Goal: Obtain resource: Download file/media

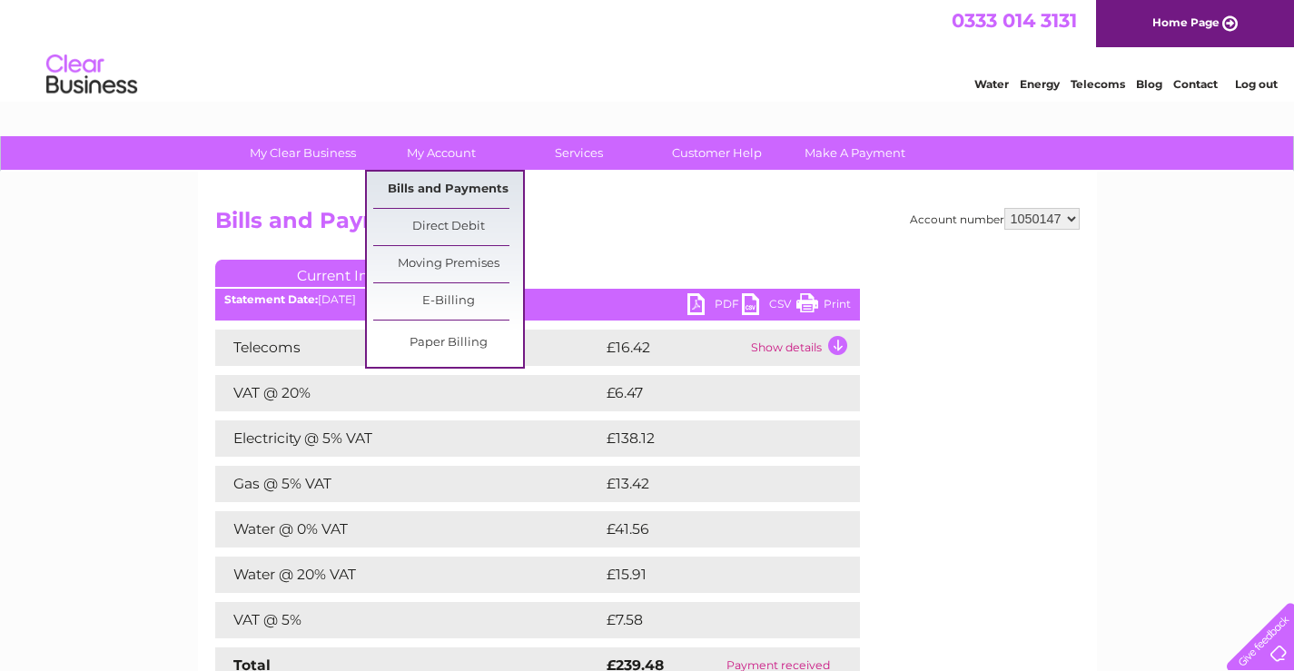
click at [440, 182] on link "Bills and Payments" at bounding box center [448, 190] width 150 height 36
click at [441, 184] on link "Bills and Payments" at bounding box center [448, 190] width 150 height 36
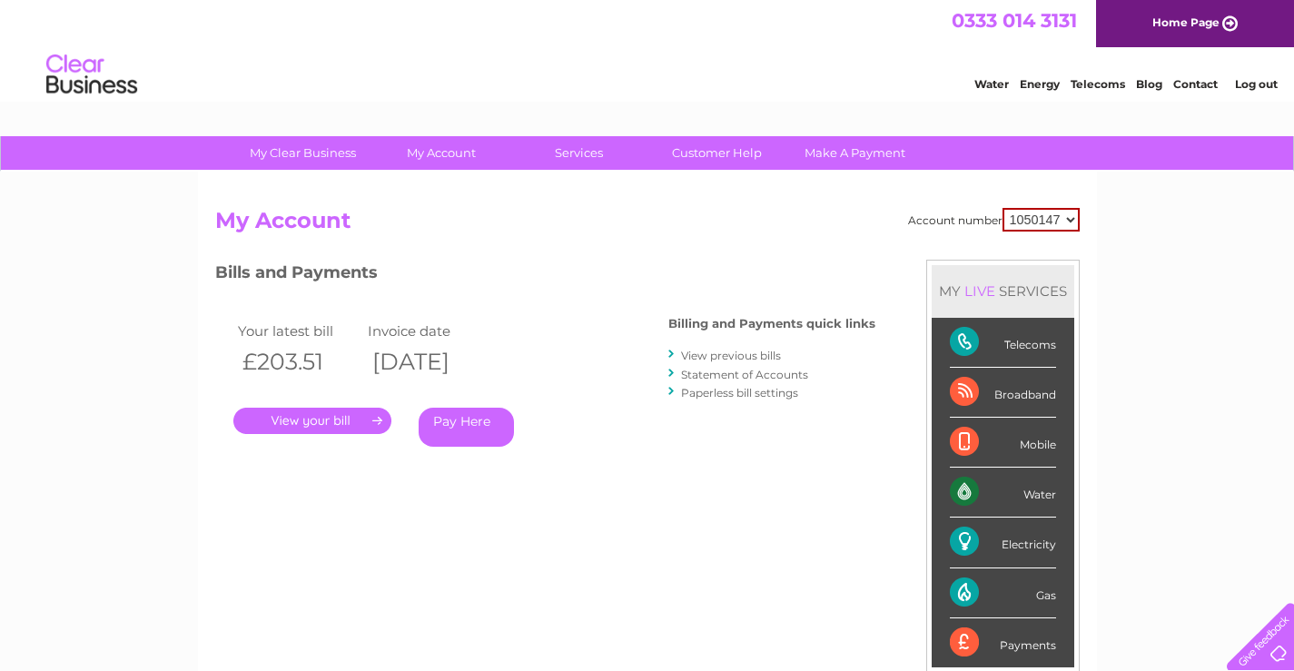
click at [718, 355] on link "View previous bills" at bounding box center [731, 356] width 100 height 14
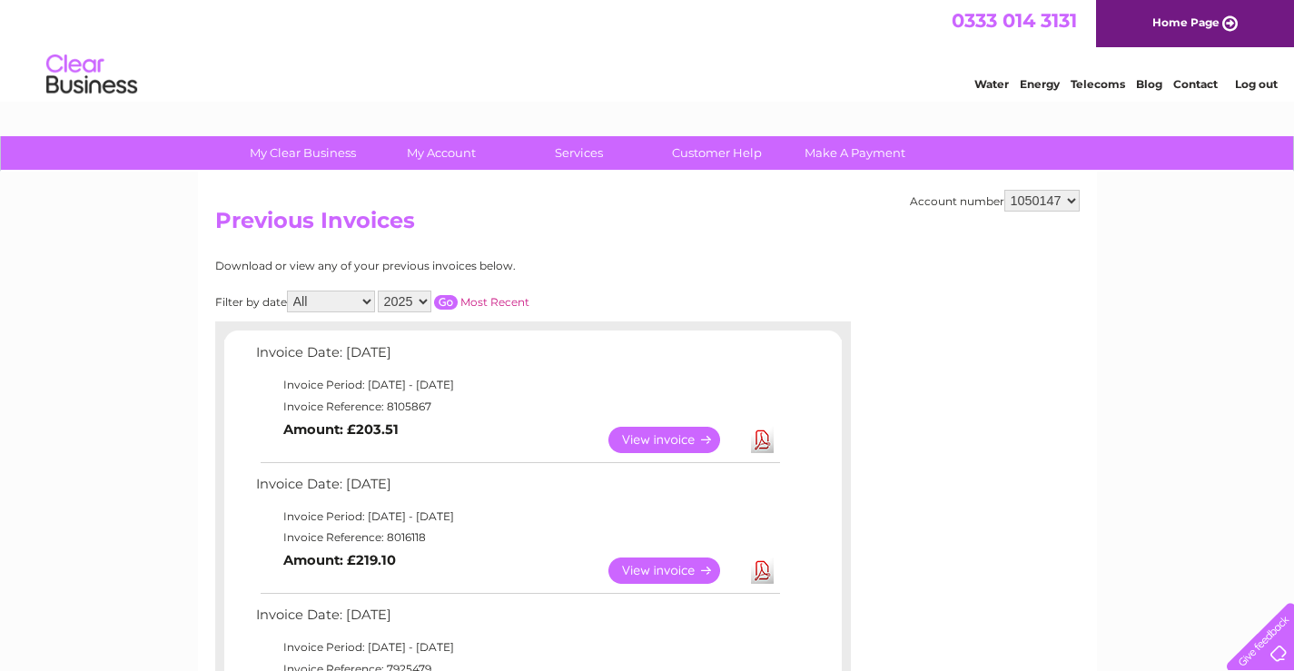
click at [423, 301] on select "2025 2024 2023 2022" at bounding box center [405, 302] width 54 height 22
select select "2024"
click at [380, 291] on select "2025 2024 2023 2022" at bounding box center [405, 302] width 54 height 22
click at [405, 342] on td "Invoice Date: 09 September 2025" at bounding box center [517, 358] width 531 height 34
click at [448, 302] on input "button" at bounding box center [446, 302] width 24 height 15
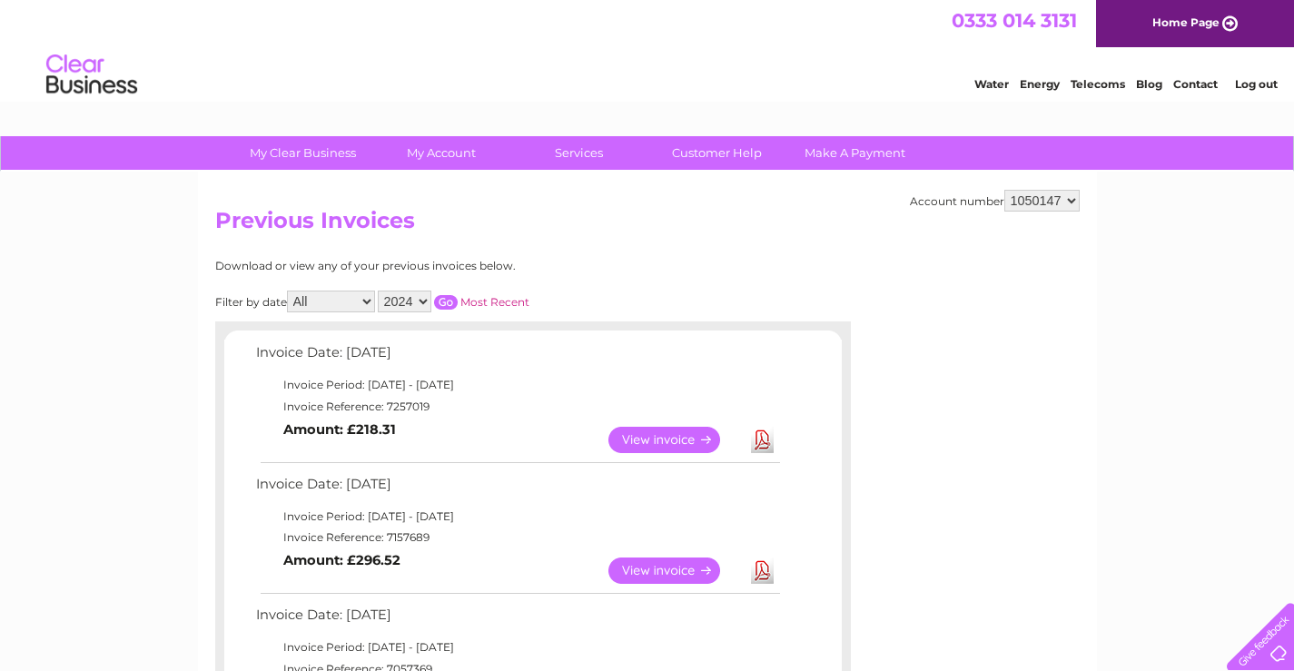
click at [448, 302] on input "button" at bounding box center [446, 302] width 24 height 15
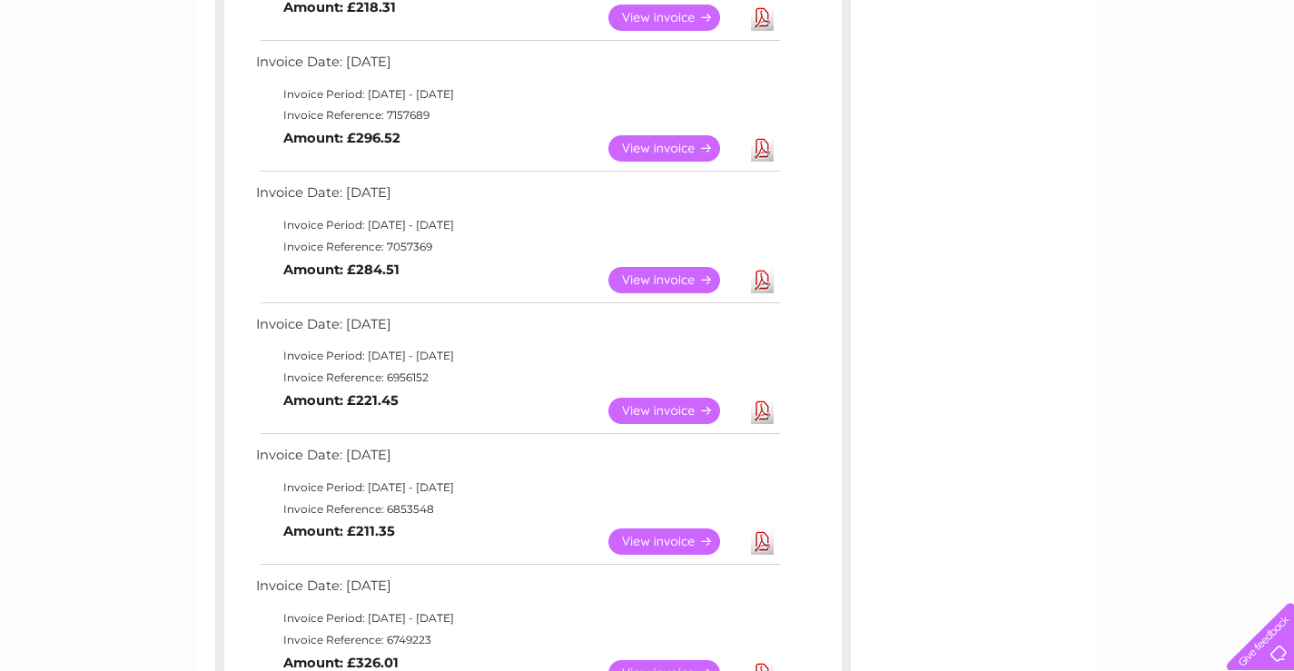
scroll to position [454, 0]
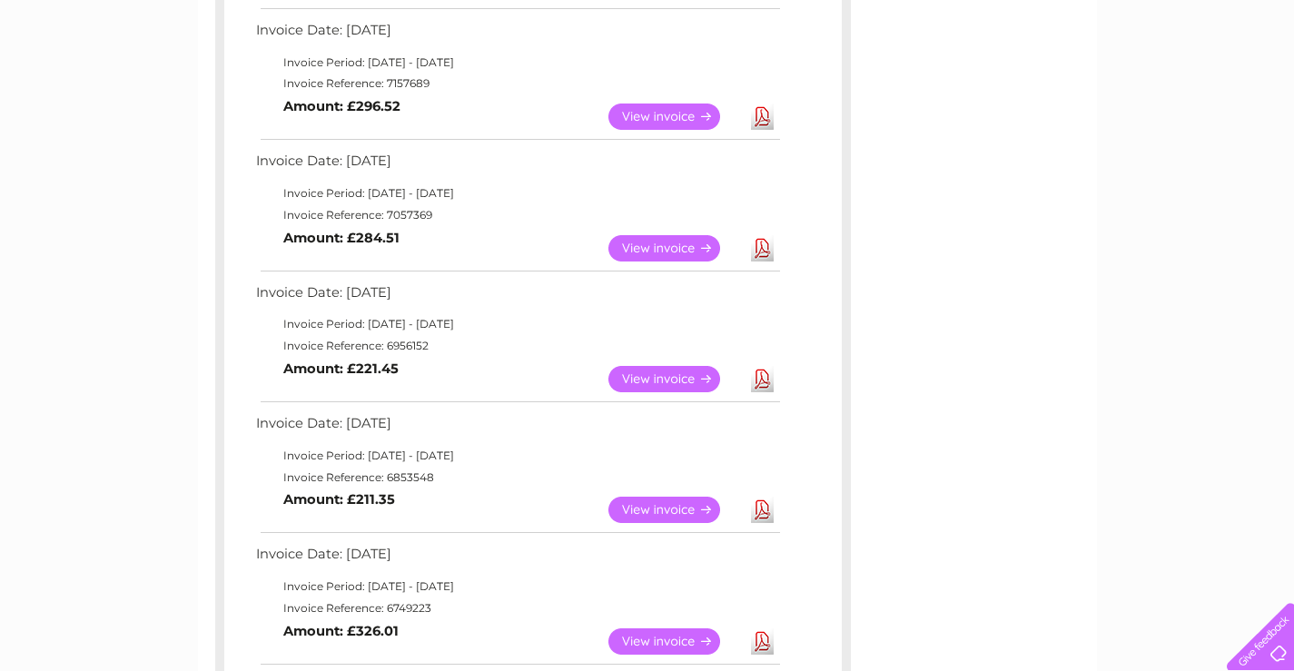
click at [643, 247] on link "View" at bounding box center [676, 248] width 134 height 26
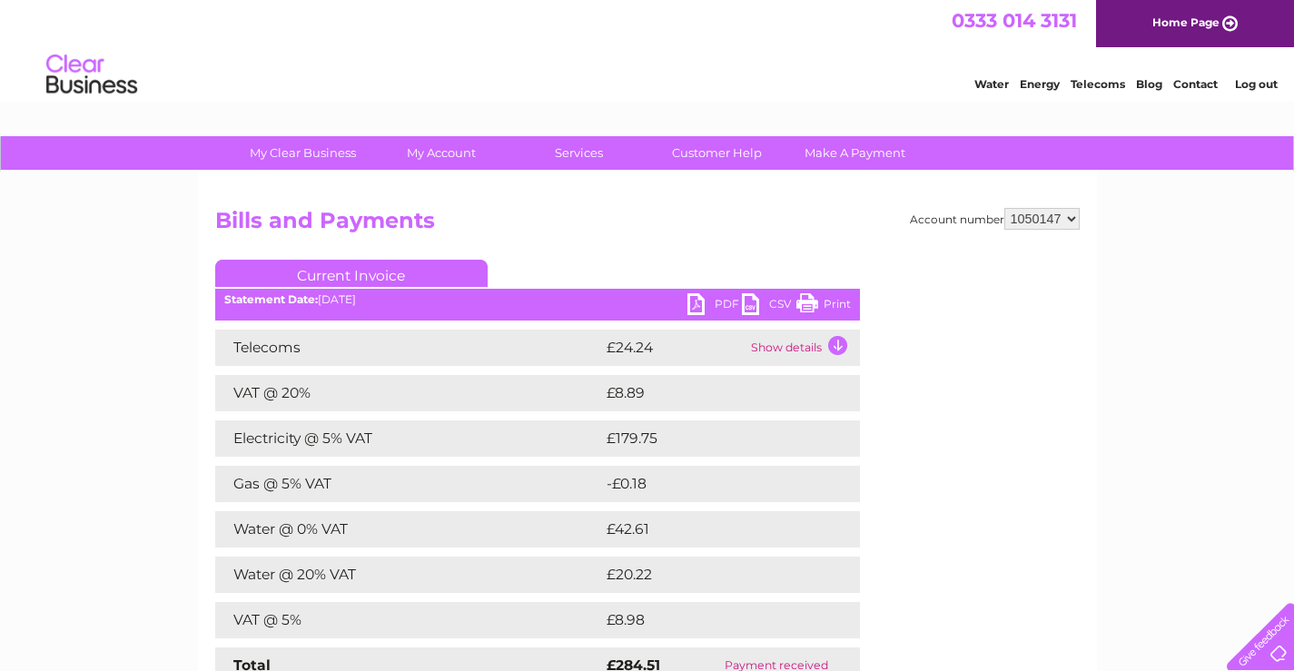
click at [713, 301] on link "PDF" at bounding box center [715, 306] width 54 height 26
click at [702, 303] on link "PDF" at bounding box center [715, 306] width 54 height 26
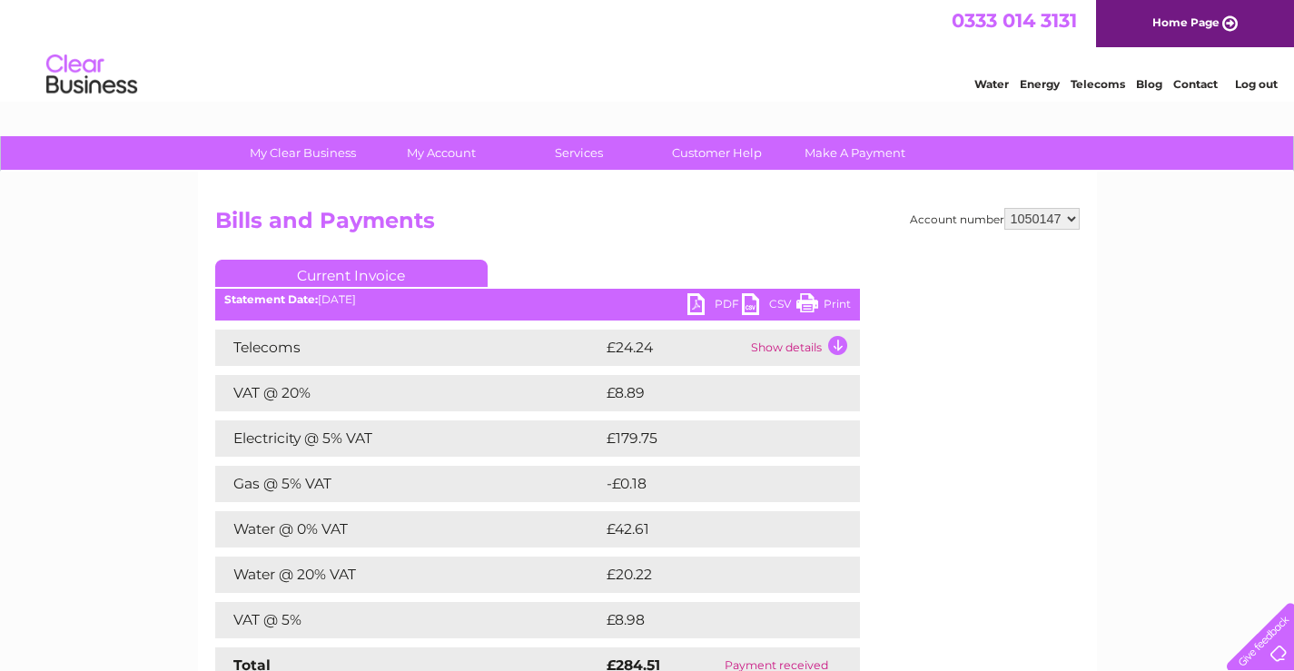
click at [702, 303] on link "PDF" at bounding box center [715, 306] width 54 height 26
click at [696, 302] on link "PDF" at bounding box center [715, 306] width 54 height 26
click at [695, 299] on link "PDF" at bounding box center [715, 306] width 54 height 26
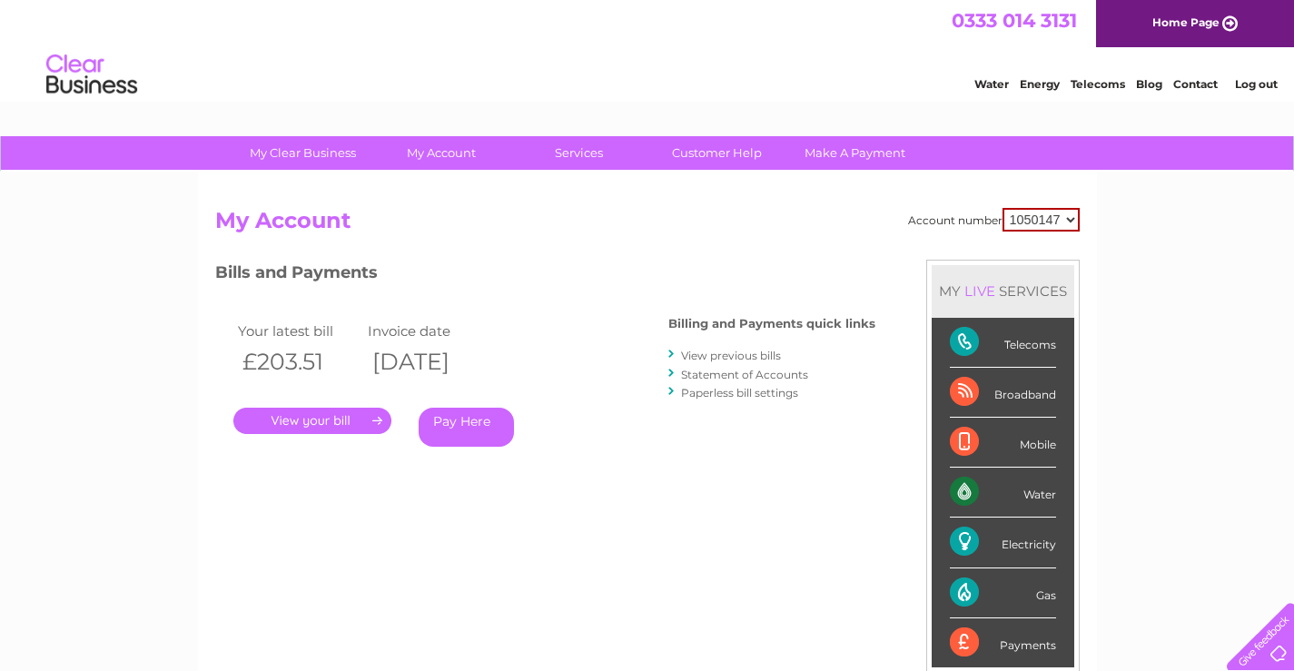
click at [706, 357] on link "View previous bills" at bounding box center [731, 356] width 100 height 14
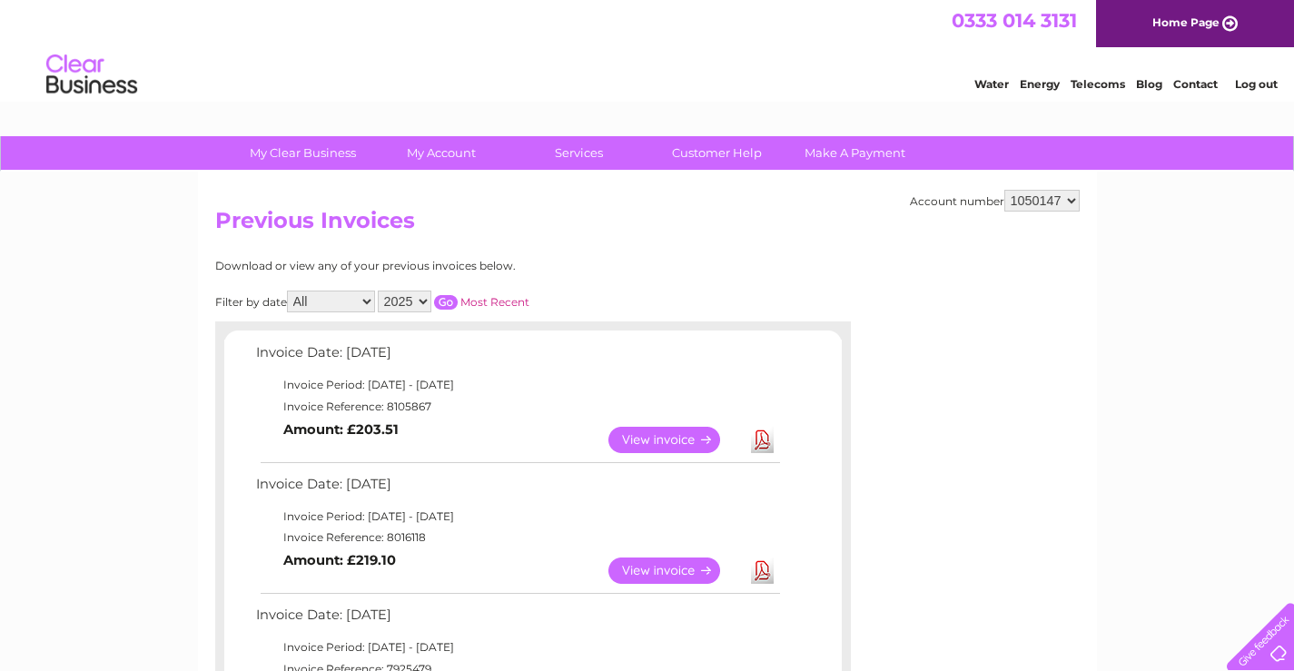
click at [425, 302] on select "2025 2024 2023 2022" at bounding box center [405, 302] width 54 height 22
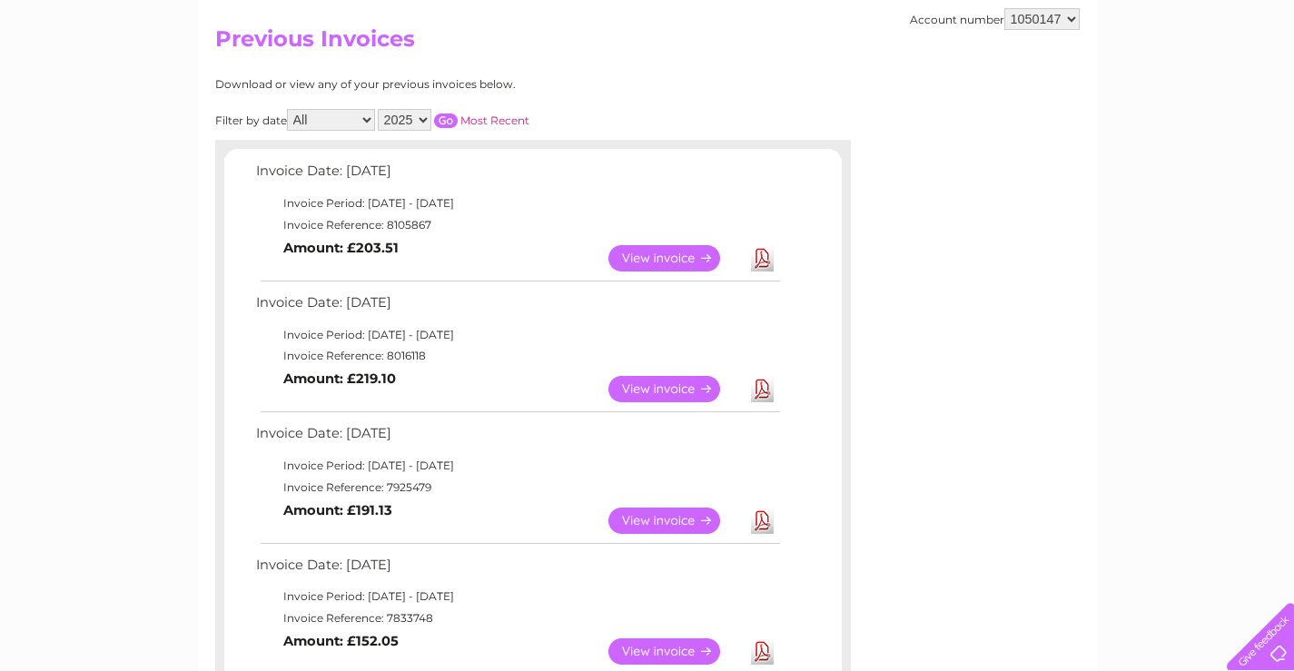
scroll to position [91, 0]
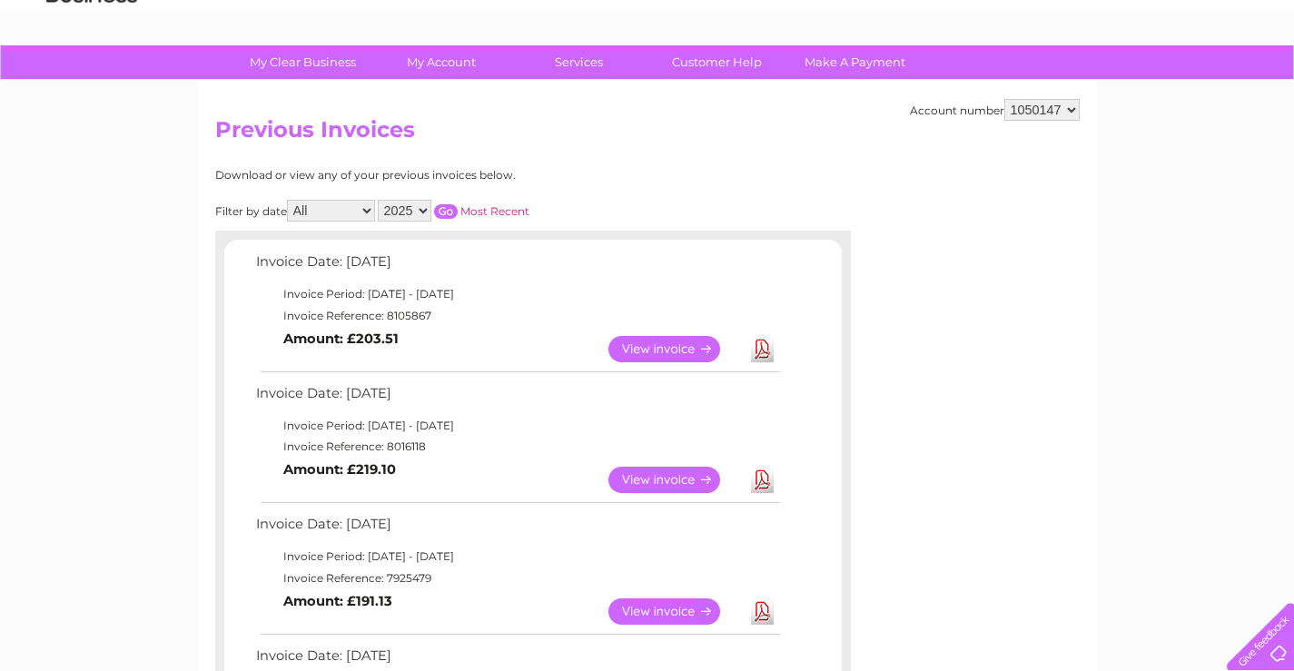
click at [670, 353] on link "View" at bounding box center [676, 349] width 134 height 26
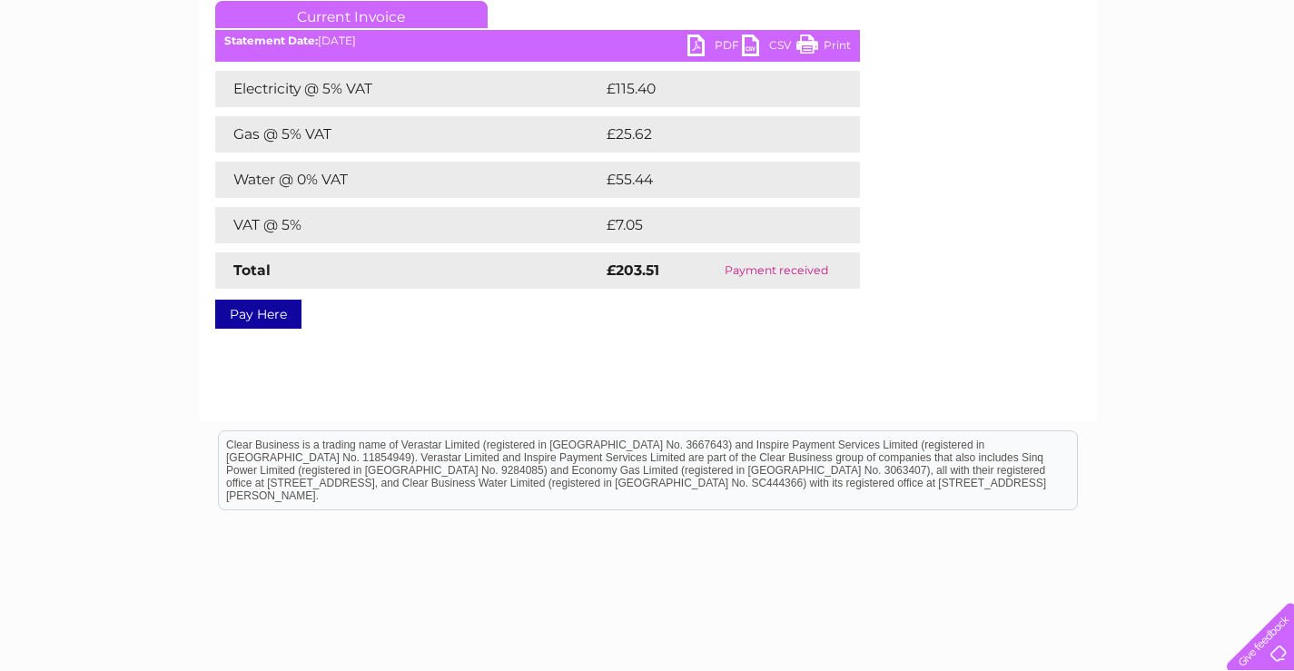
scroll to position [333, 0]
